Goal: Find specific page/section: Find specific page/section

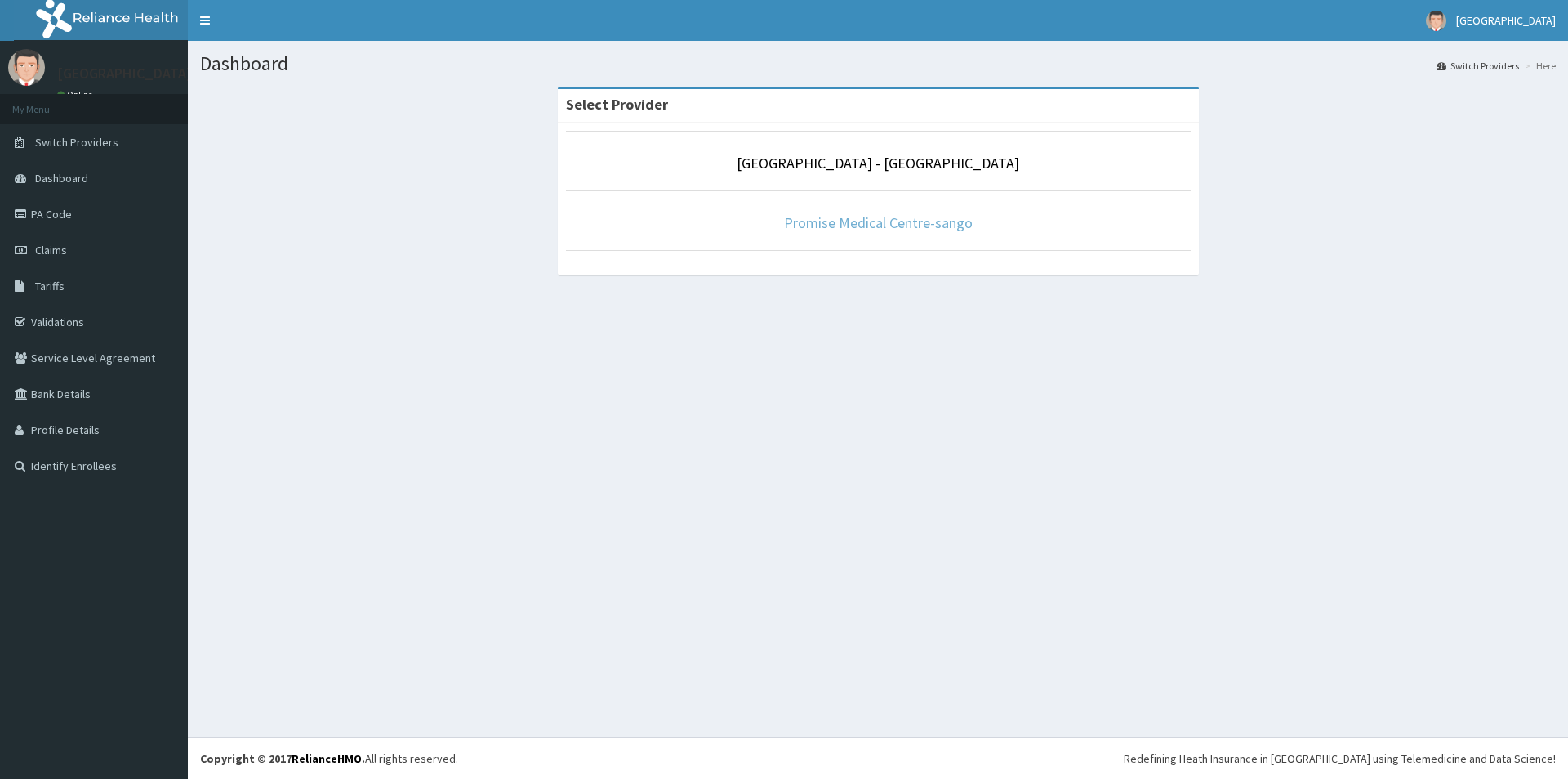
click at [950, 213] on link "Promise Medical Centre-sango" at bounding box center [878, 222] width 188 height 19
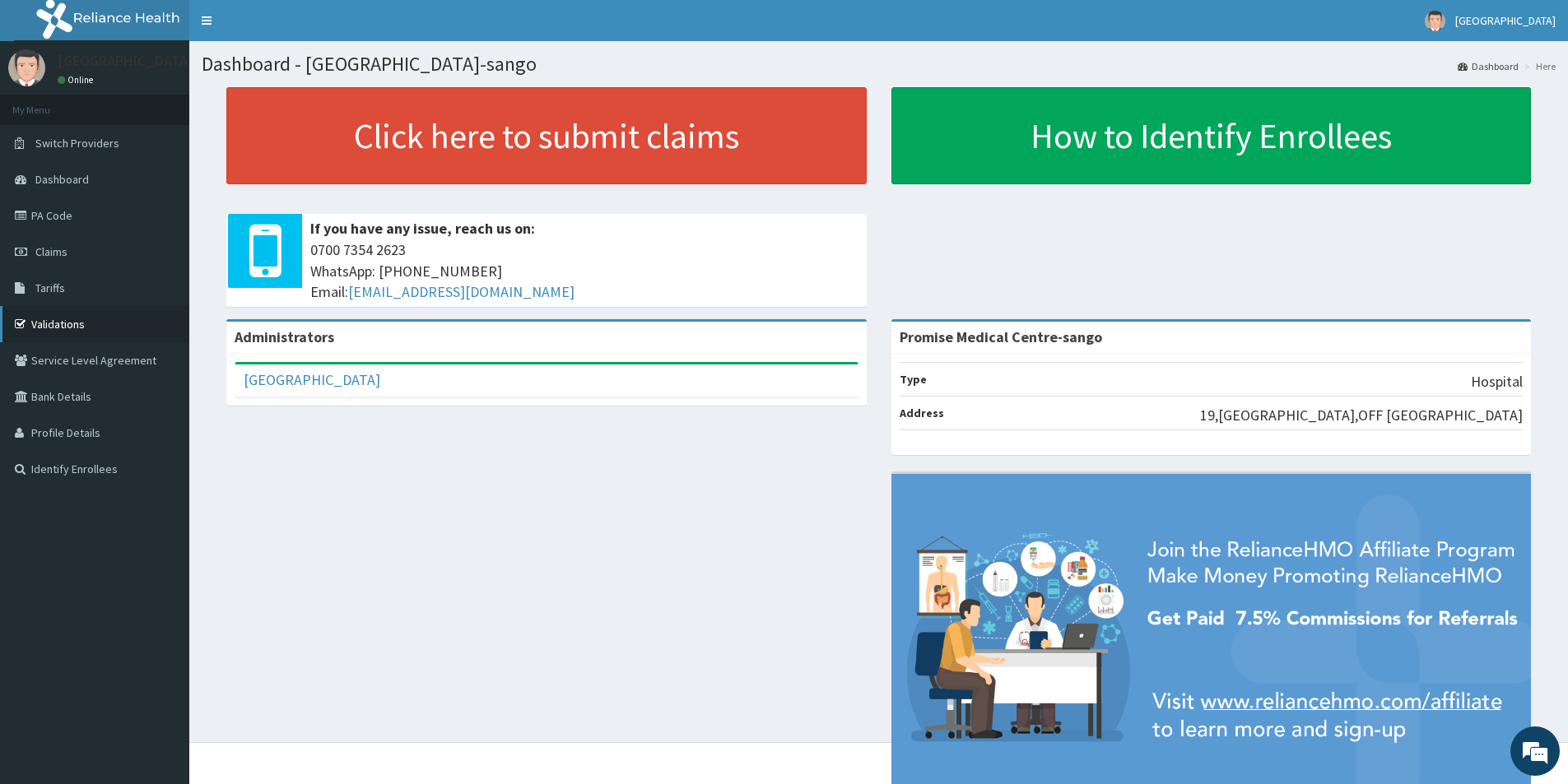
click at [69, 326] on link "Validations" at bounding box center [94, 323] width 189 height 36
